Goal: Task Accomplishment & Management: Manage account settings

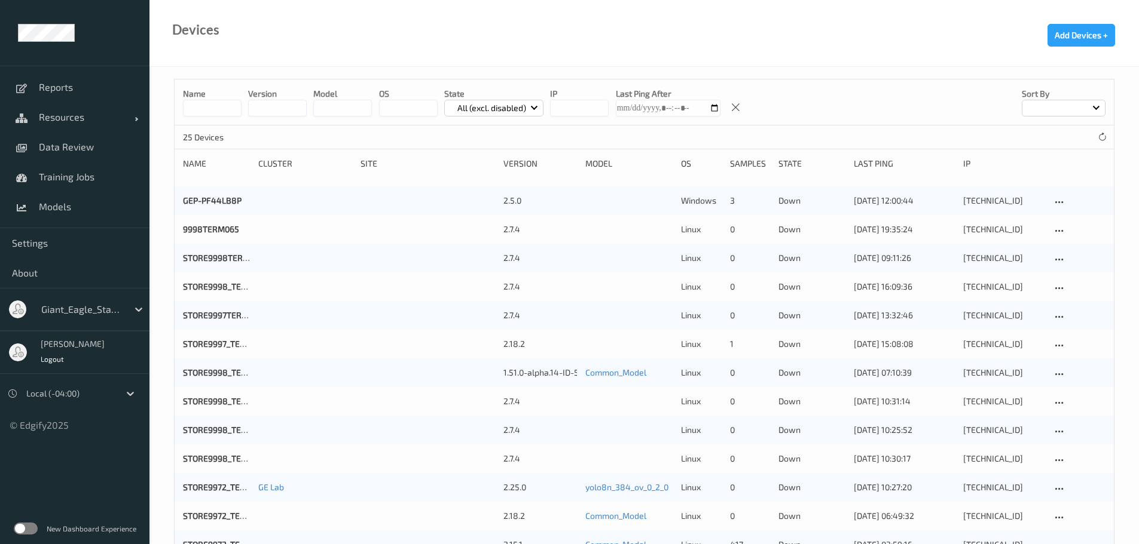
click at [210, 109] on input at bounding box center [212, 108] width 59 height 17
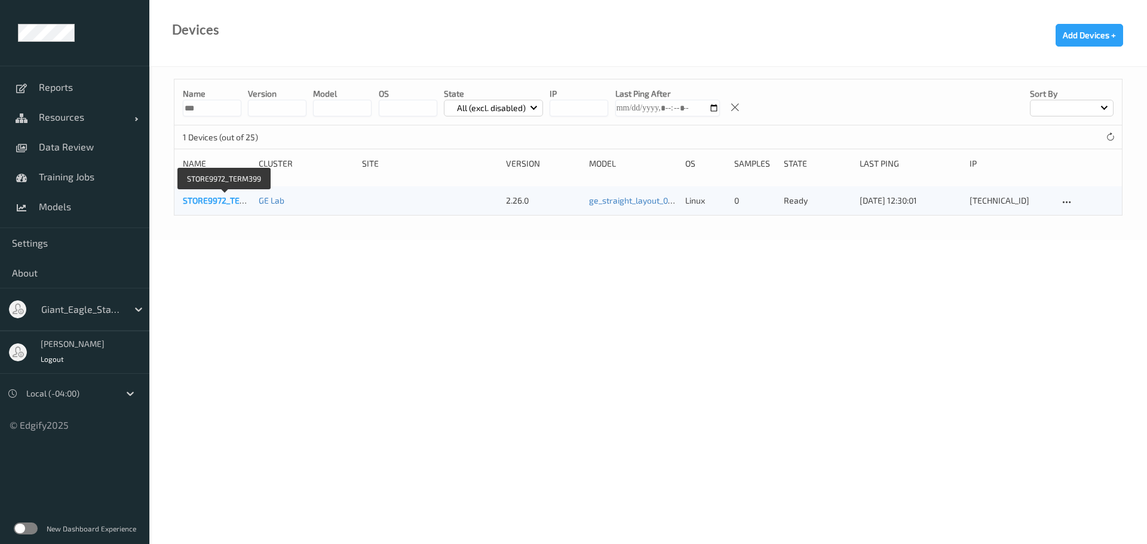
type input "***"
click at [215, 195] on link "STORE9972_TERM399" at bounding box center [225, 200] width 84 height 10
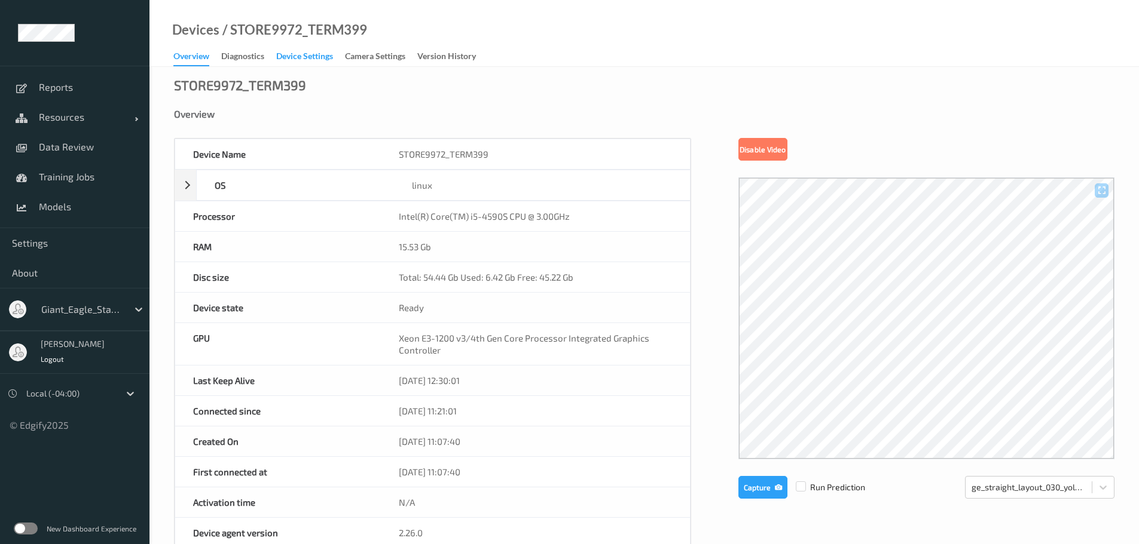
click at [287, 59] on div "Device Settings" at bounding box center [304, 57] width 57 height 15
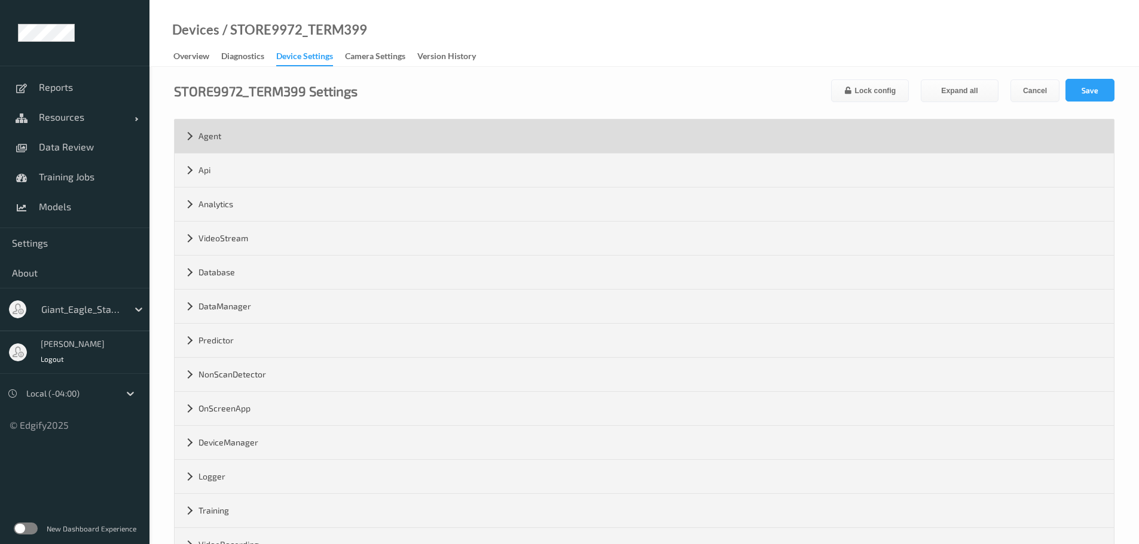
click at [263, 139] on div "Agent" at bounding box center [644, 136] width 939 height 33
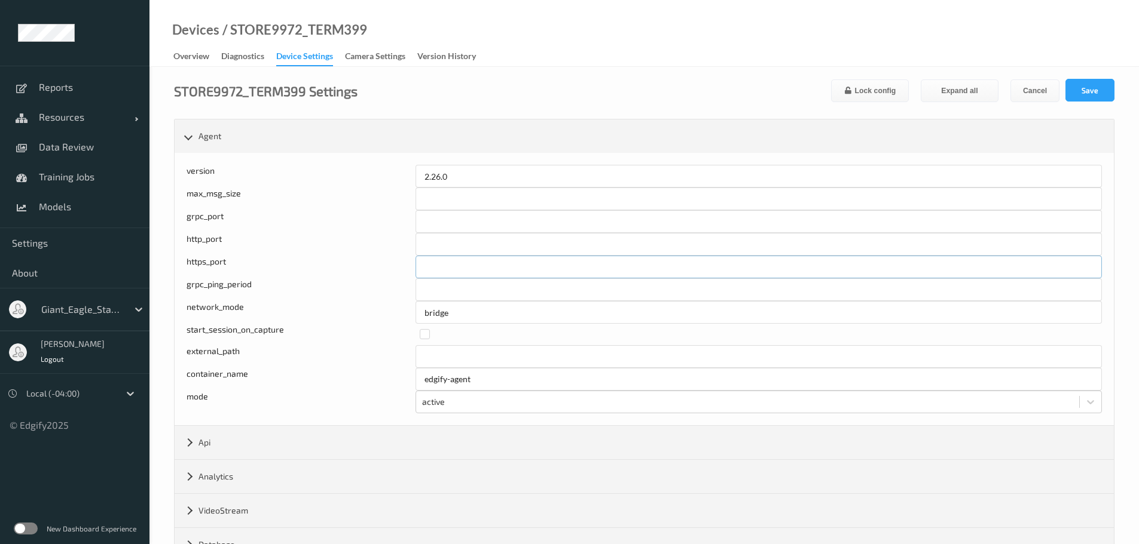
drag, startPoint x: 446, startPoint y: 261, endPoint x: 394, endPoint y: 263, distance: 52.0
click at [394, 263] on div "https_port ****" at bounding box center [643, 267] width 915 height 23
click at [483, 269] on input "*" at bounding box center [758, 267] width 686 height 23
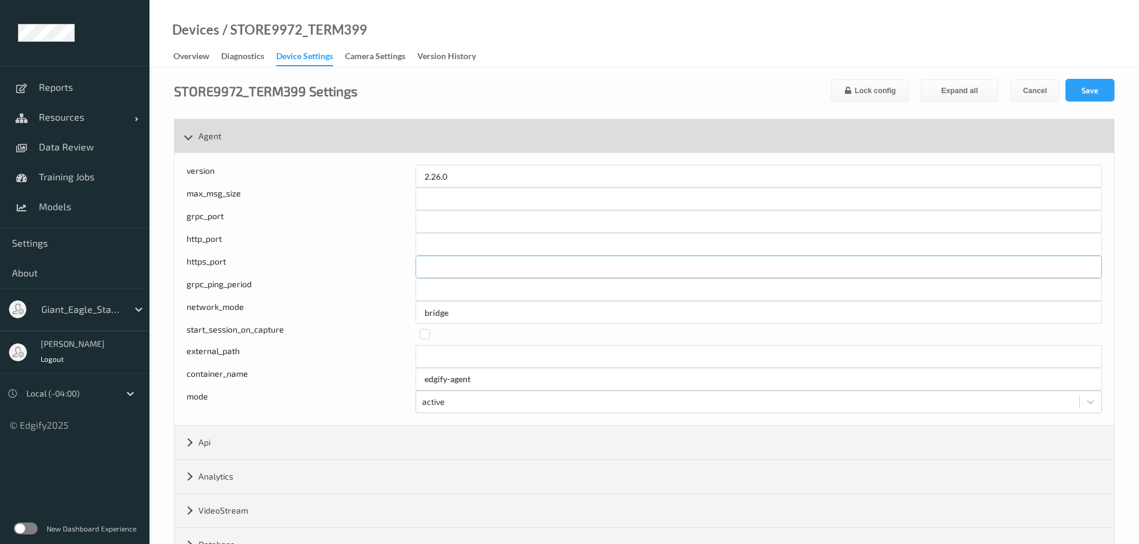
type input "*"
click at [194, 140] on div "Agent" at bounding box center [644, 136] width 939 height 33
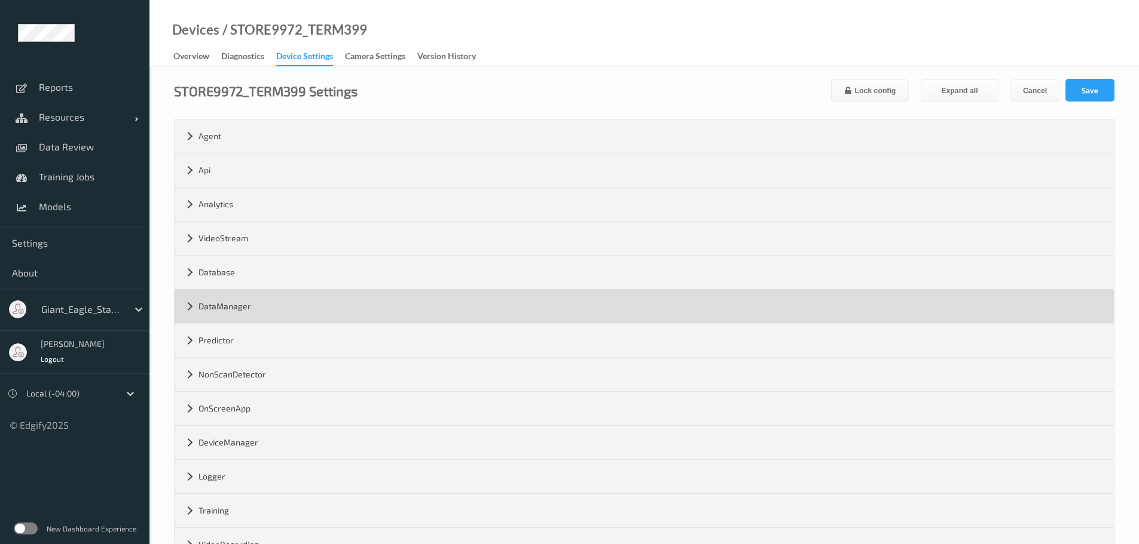
click at [186, 307] on div "DataManager" at bounding box center [644, 306] width 939 height 33
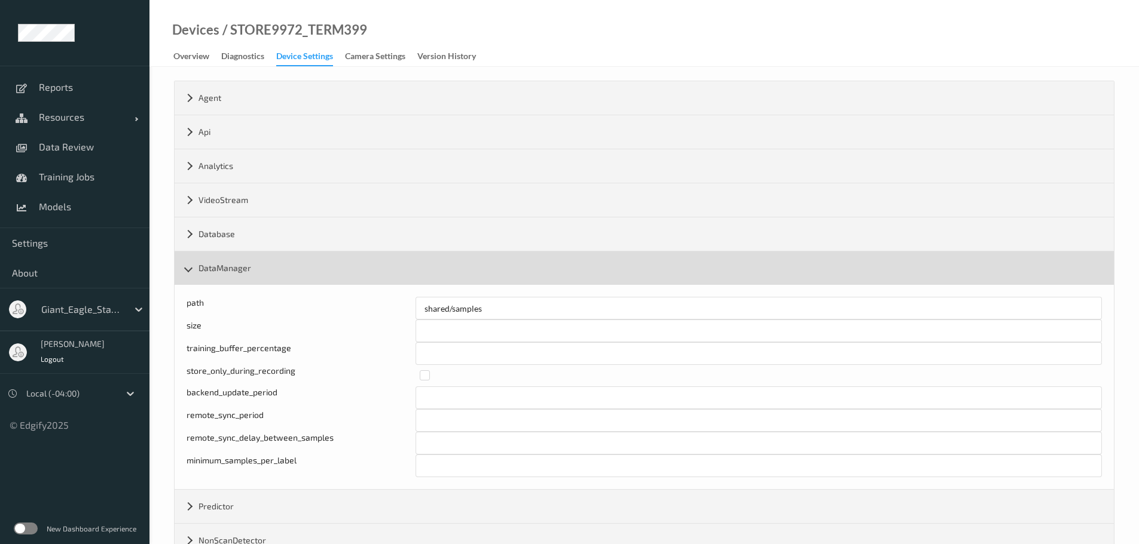
scroll to position [60, 0]
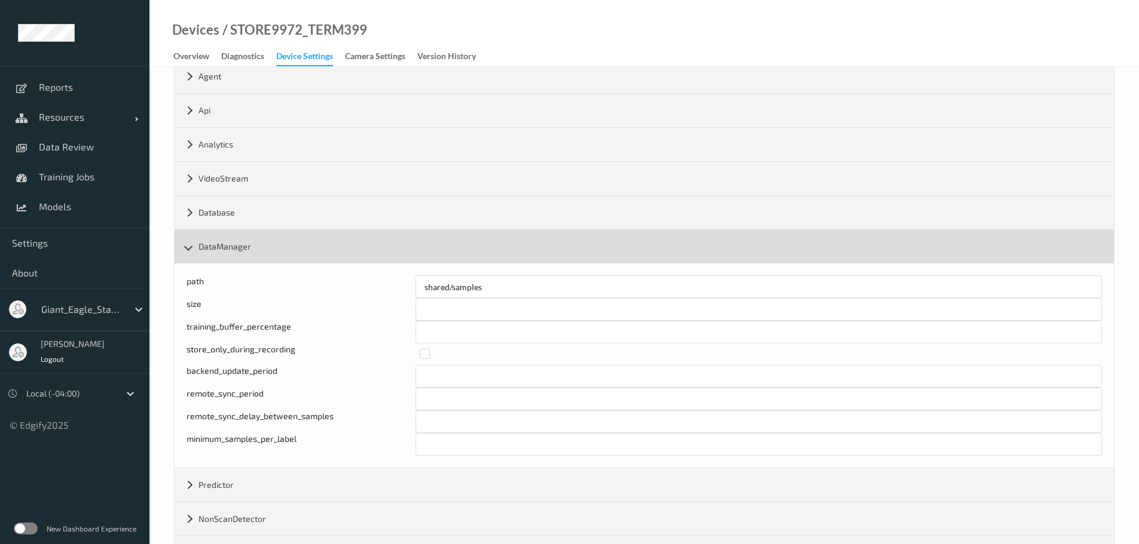
click at [183, 250] on div "DataManager" at bounding box center [644, 246] width 939 height 33
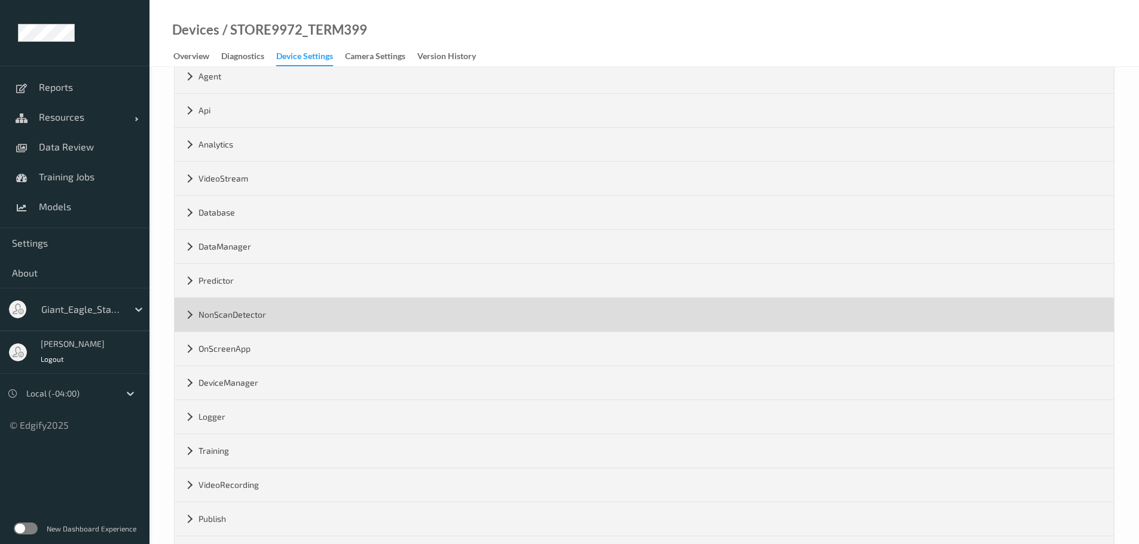
click at [190, 312] on div "NonScanDetector" at bounding box center [644, 314] width 939 height 33
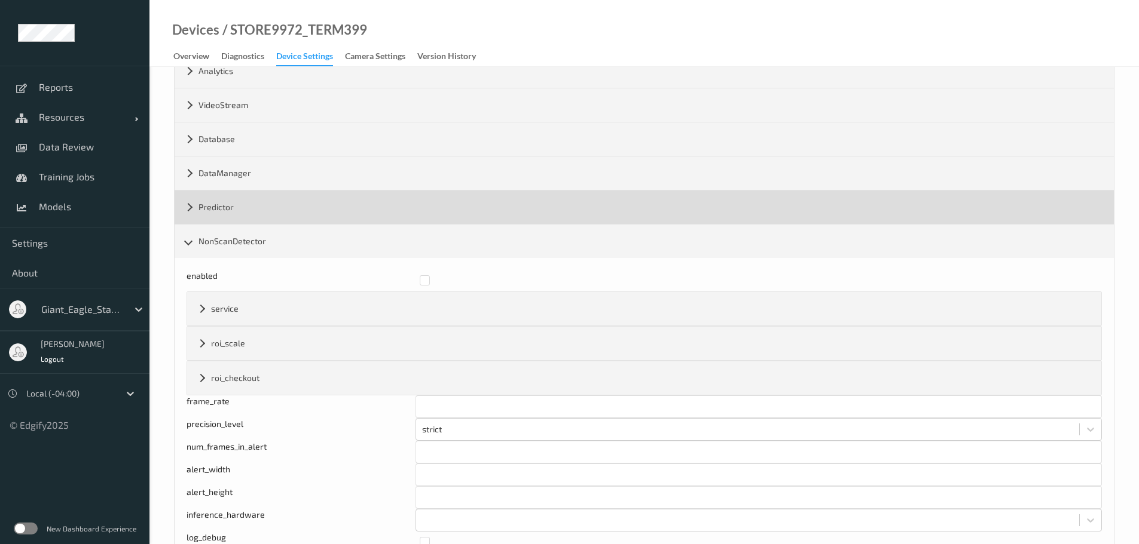
scroll to position [179, 0]
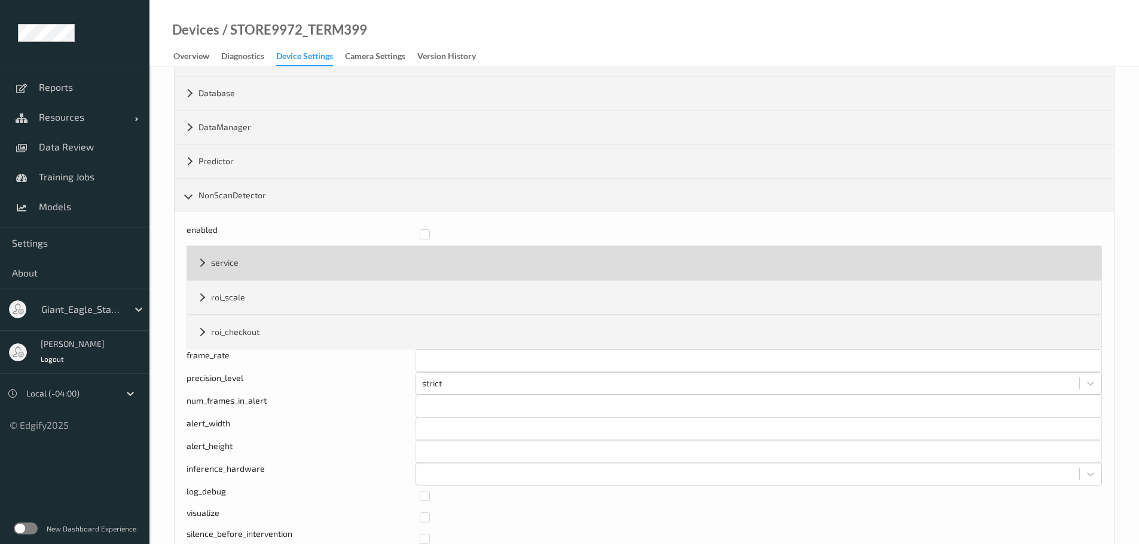
click at [207, 261] on div "service" at bounding box center [644, 262] width 914 height 33
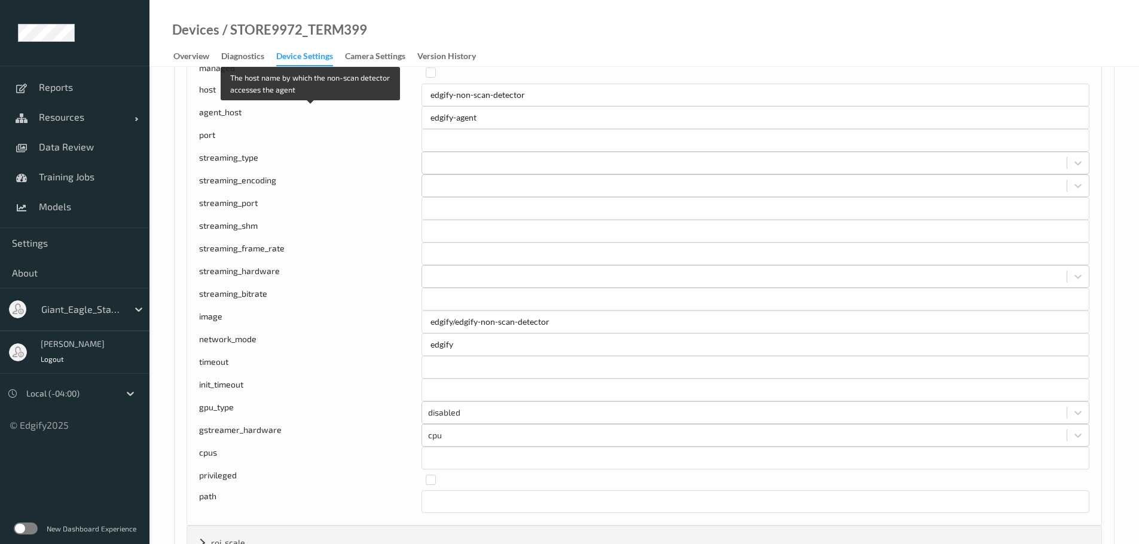
scroll to position [299, 0]
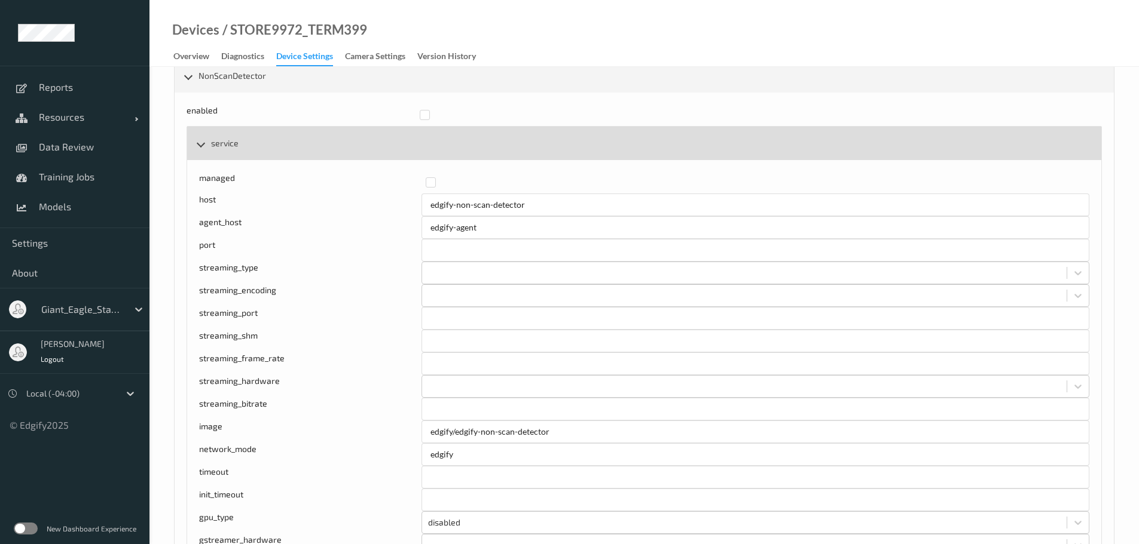
click at [200, 142] on div "service" at bounding box center [644, 143] width 914 height 33
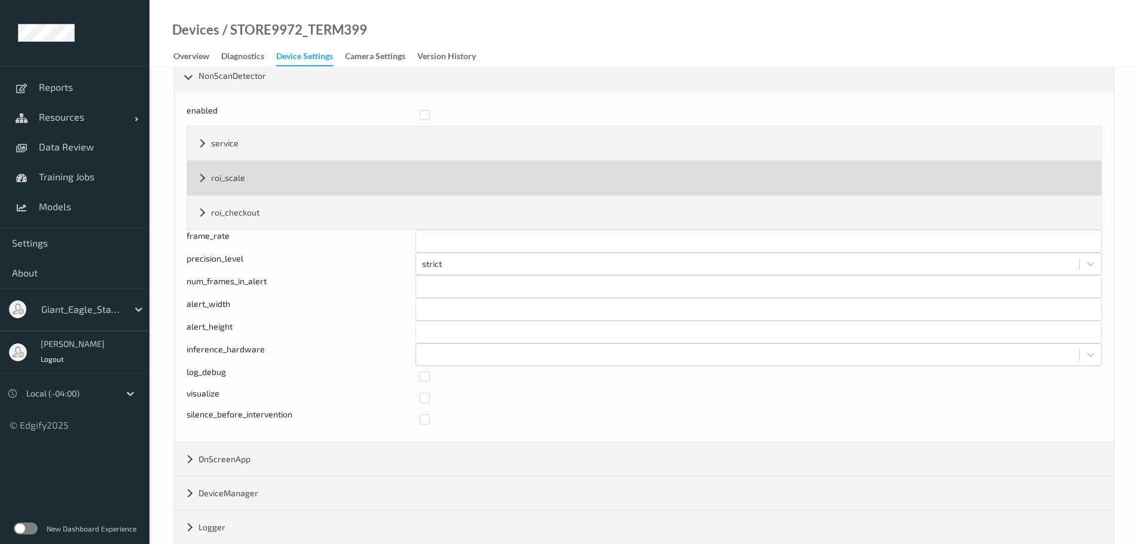
click at [201, 178] on div "roi_scale" at bounding box center [644, 177] width 914 height 33
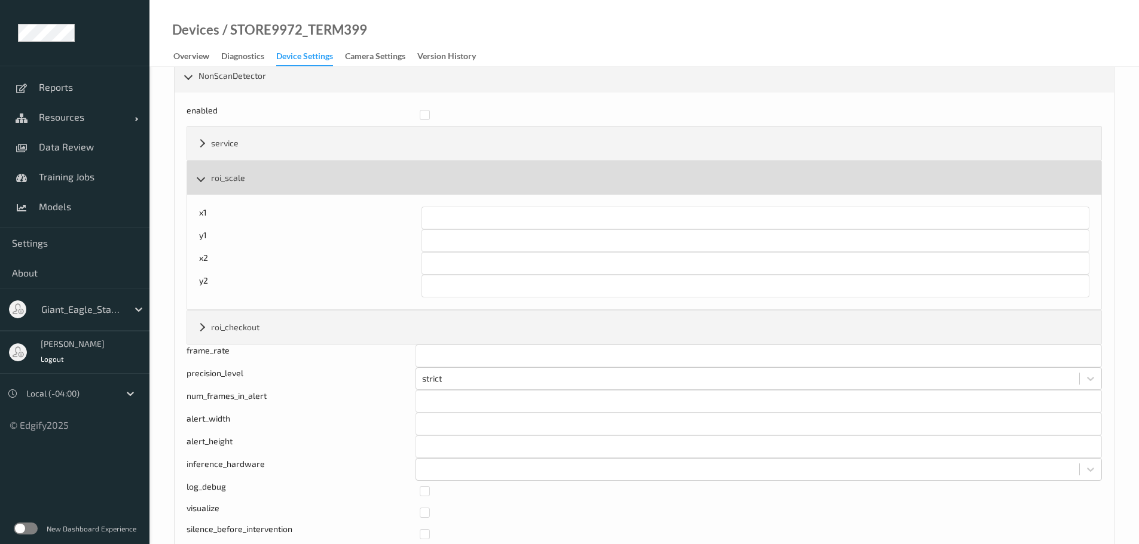
click at [201, 178] on div "roi_scale" at bounding box center [644, 177] width 914 height 33
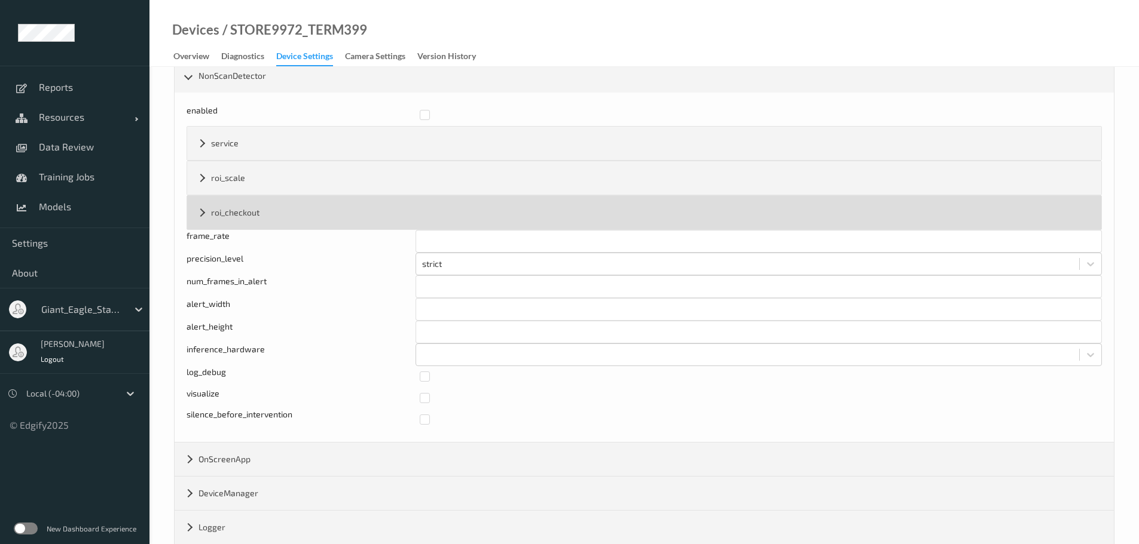
click at [198, 207] on div "roi_checkout" at bounding box center [644, 212] width 914 height 33
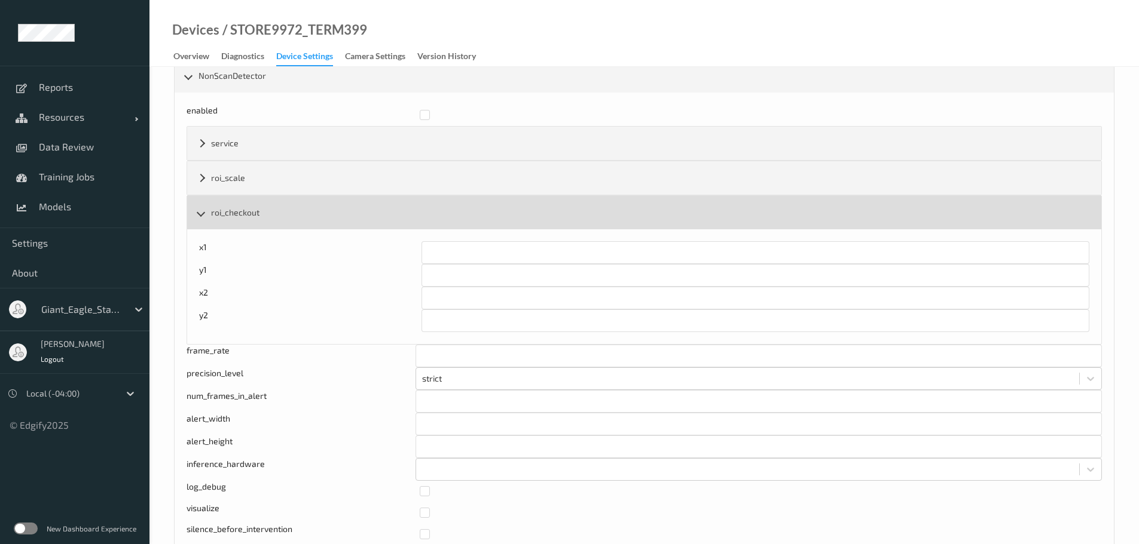
click at [198, 207] on div "roi_checkout" at bounding box center [644, 212] width 914 height 33
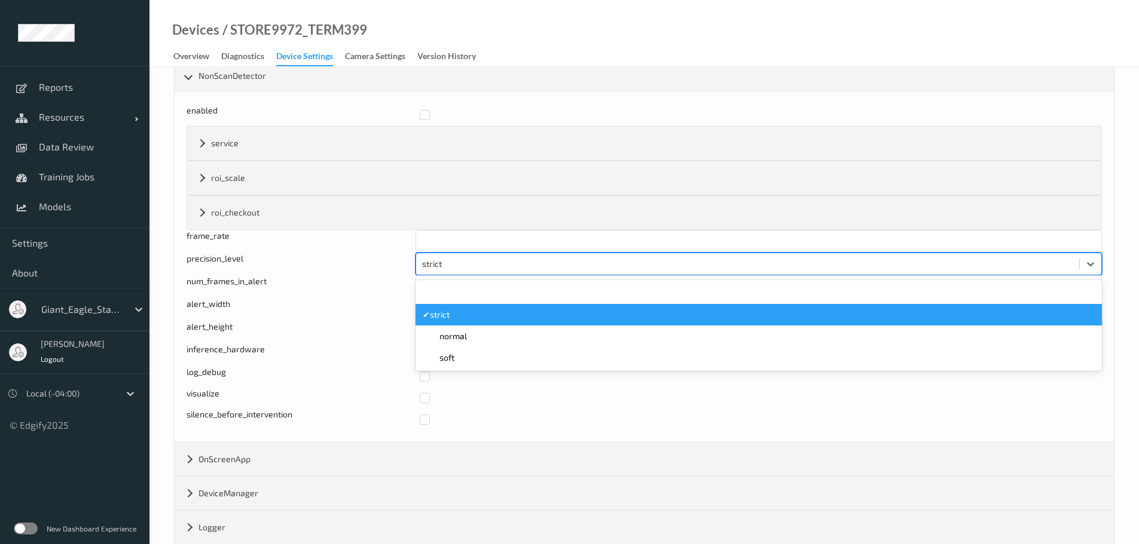
click at [456, 271] on div "strict" at bounding box center [747, 264] width 663 height 19
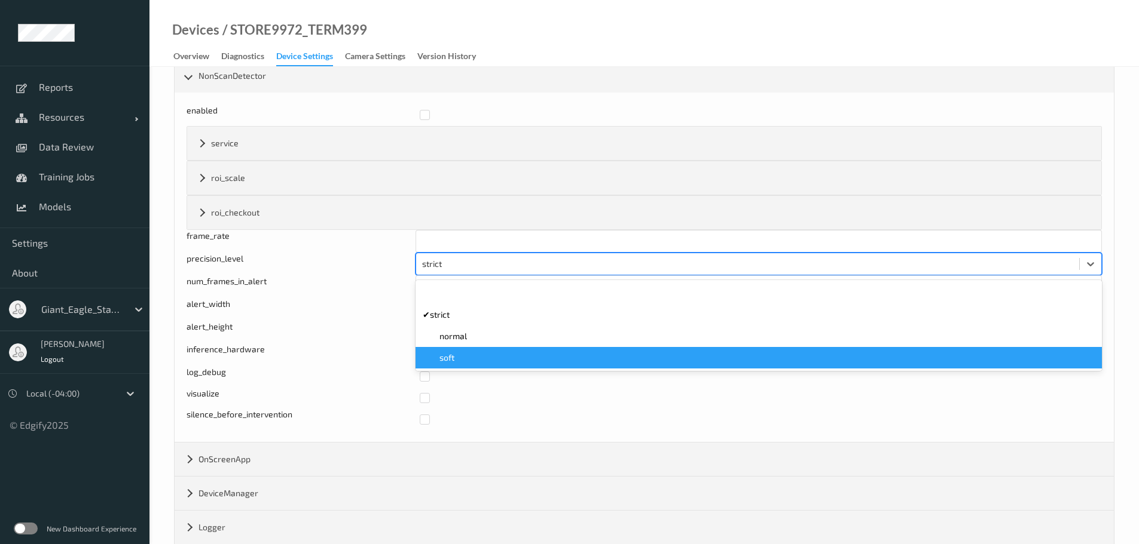
click at [467, 356] on div "soft" at bounding box center [759, 358] width 672 height 12
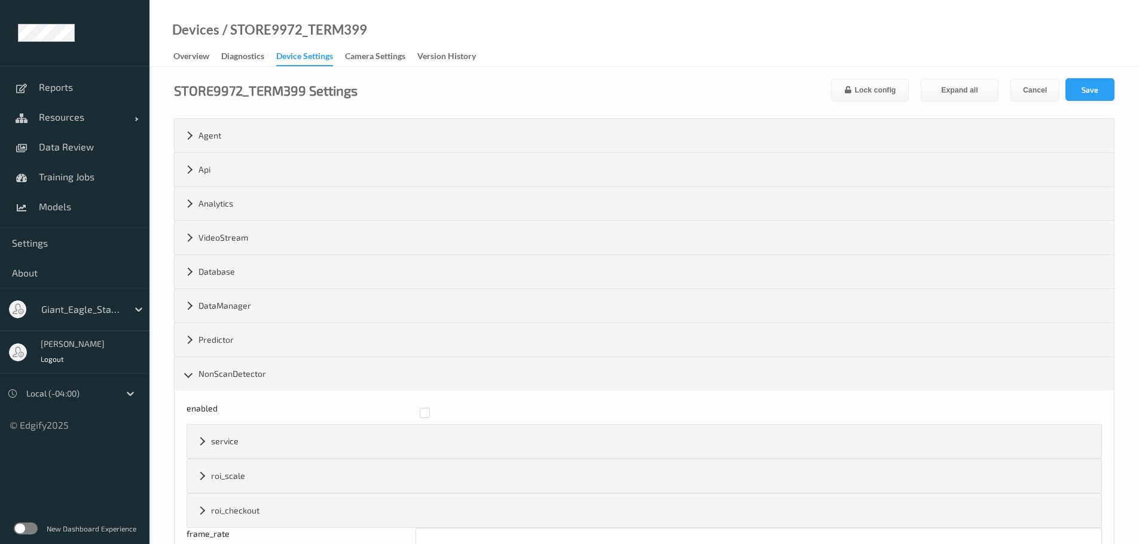
scroll to position [0, 0]
click at [1076, 90] on button "Save" at bounding box center [1089, 90] width 49 height 23
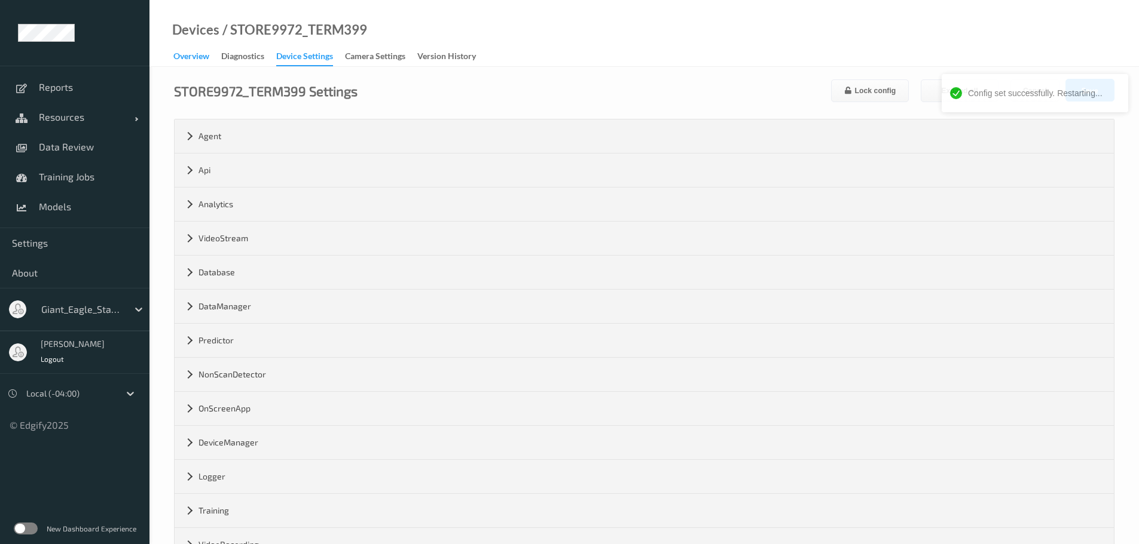
click at [180, 58] on div "Overview" at bounding box center [191, 57] width 36 height 15
